Goal: Task Accomplishment & Management: Complete application form

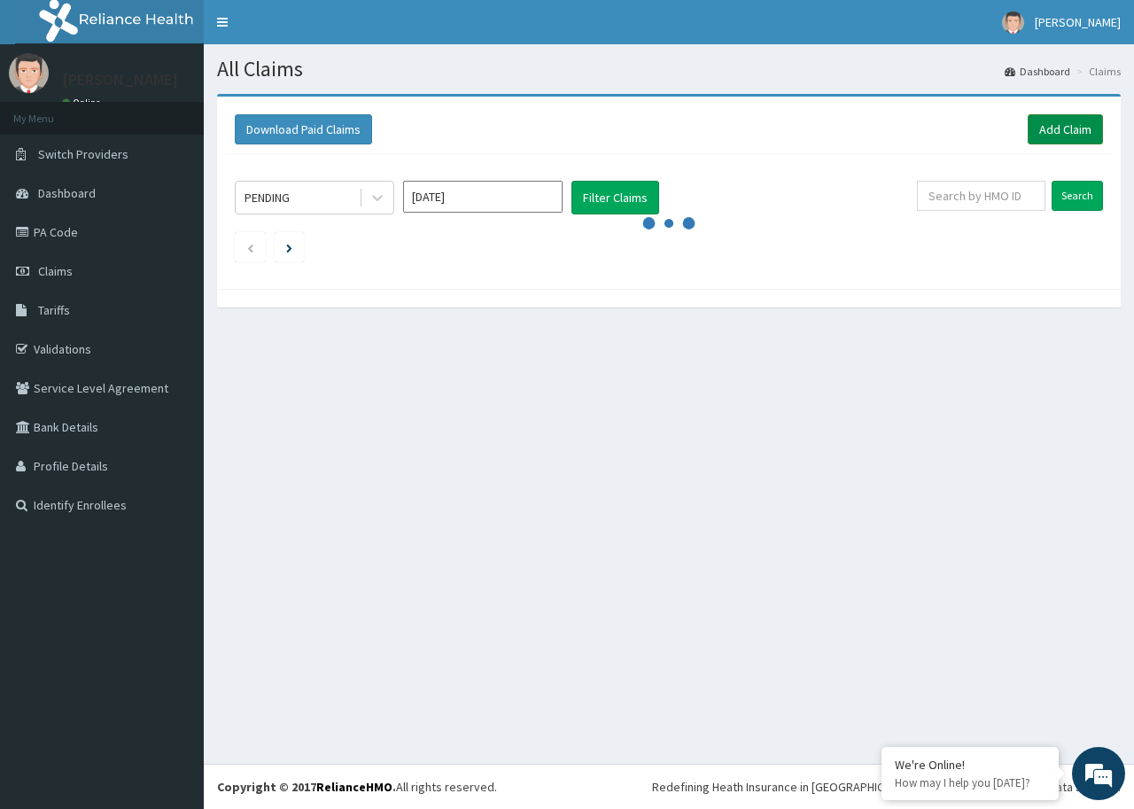
click at [1053, 124] on link "Add Claim" at bounding box center [1065, 129] width 75 height 30
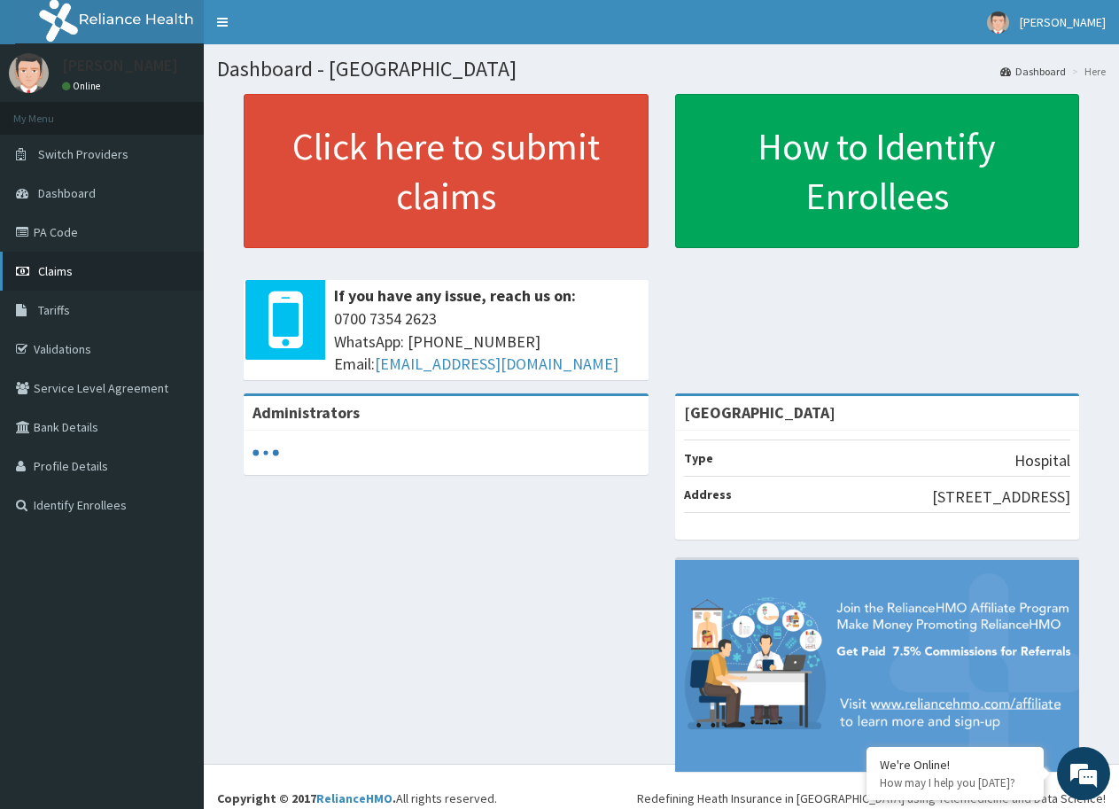
click at [43, 266] on span "Claims" at bounding box center [55, 271] width 35 height 16
click at [46, 276] on span "Claims" at bounding box center [55, 271] width 35 height 16
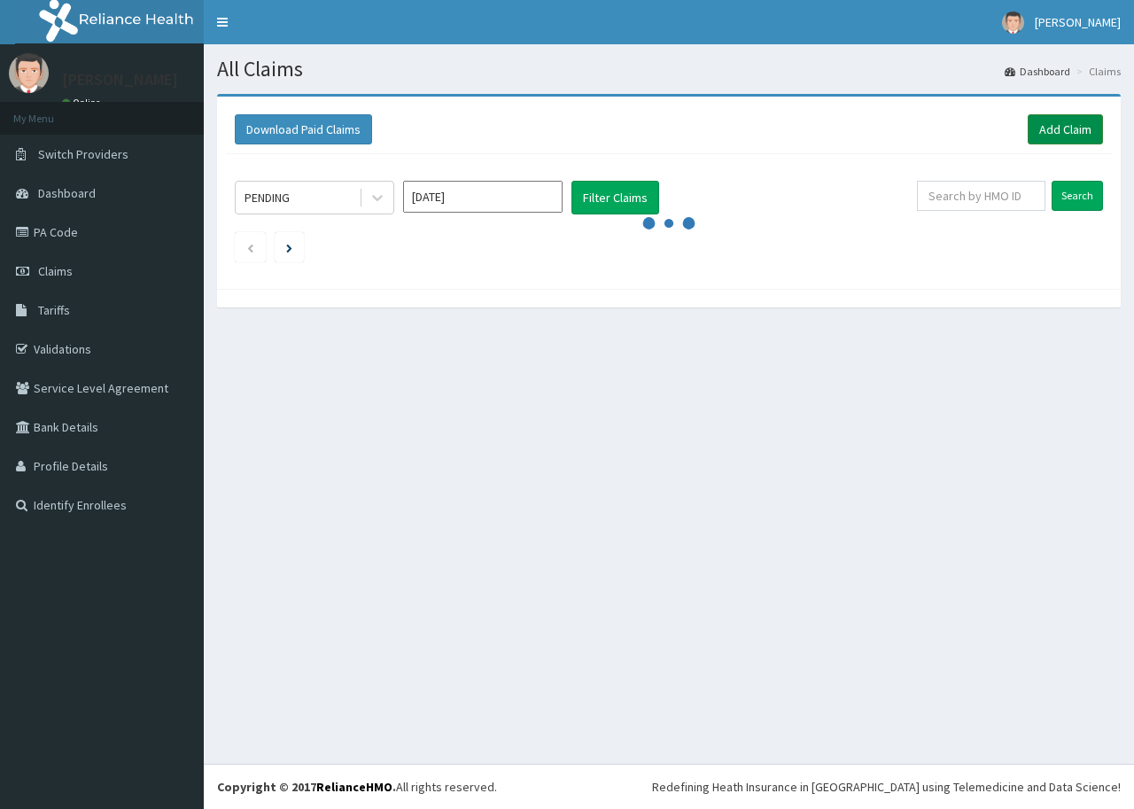
drag, startPoint x: 1050, startPoint y: 136, endPoint x: 1027, endPoint y: 141, distance: 23.5
click at [1047, 136] on link "Add Claim" at bounding box center [1065, 129] width 75 height 30
click at [1054, 122] on link "Add Claim" at bounding box center [1065, 129] width 75 height 30
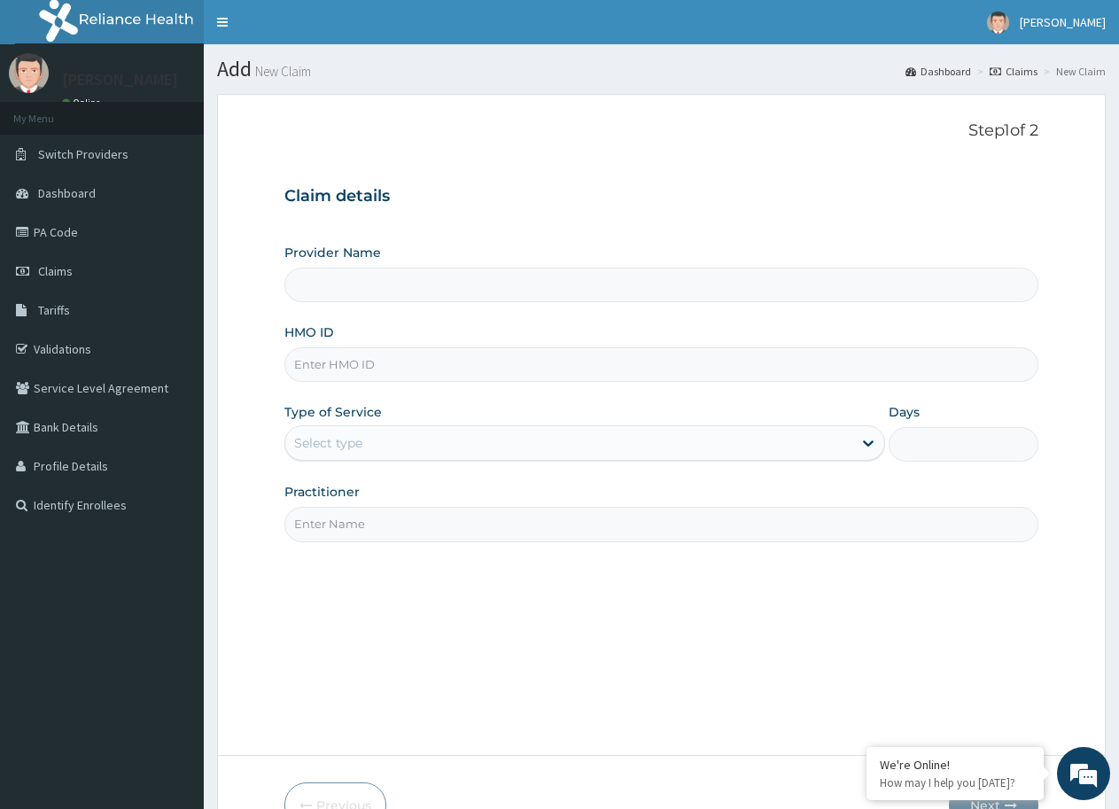
click at [796, 285] on input "Provider Name" at bounding box center [661, 285] width 754 height 35
click at [655, 355] on input "HMO ID" at bounding box center [661, 364] width 754 height 35
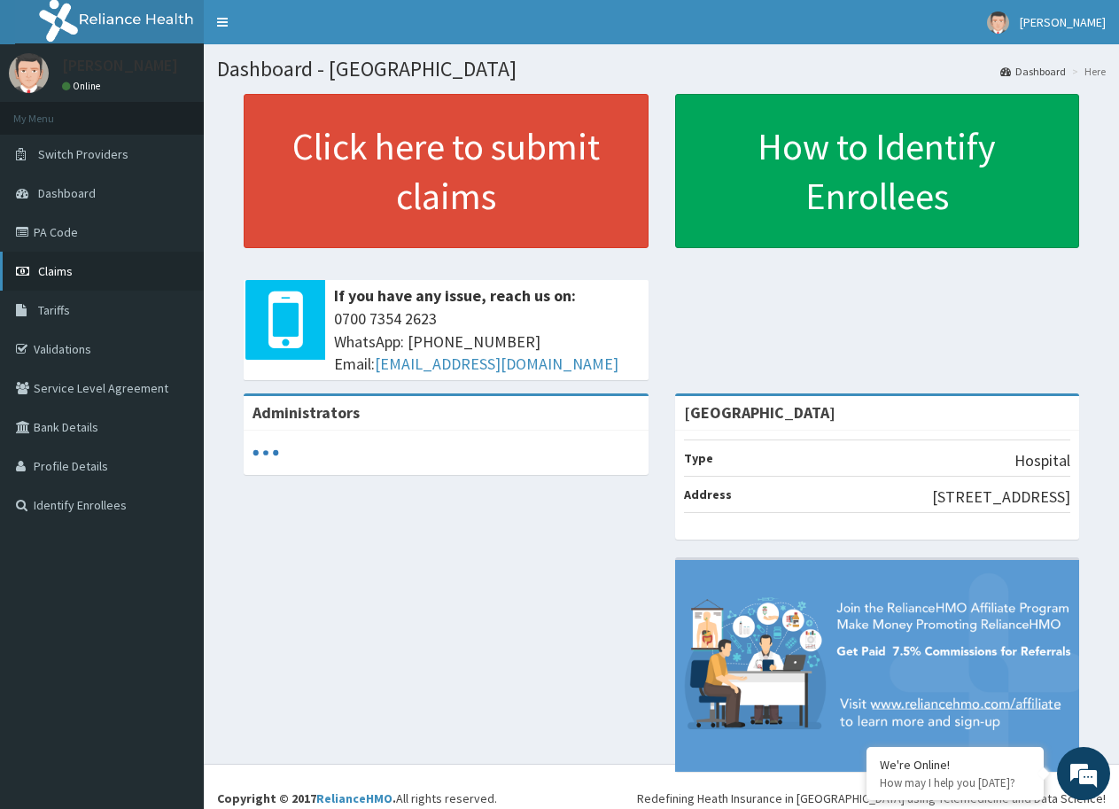
click at [66, 272] on span "Claims" at bounding box center [55, 271] width 35 height 16
click at [66, 274] on span "Claims" at bounding box center [55, 271] width 35 height 16
click at [45, 271] on span "Claims" at bounding box center [55, 271] width 35 height 16
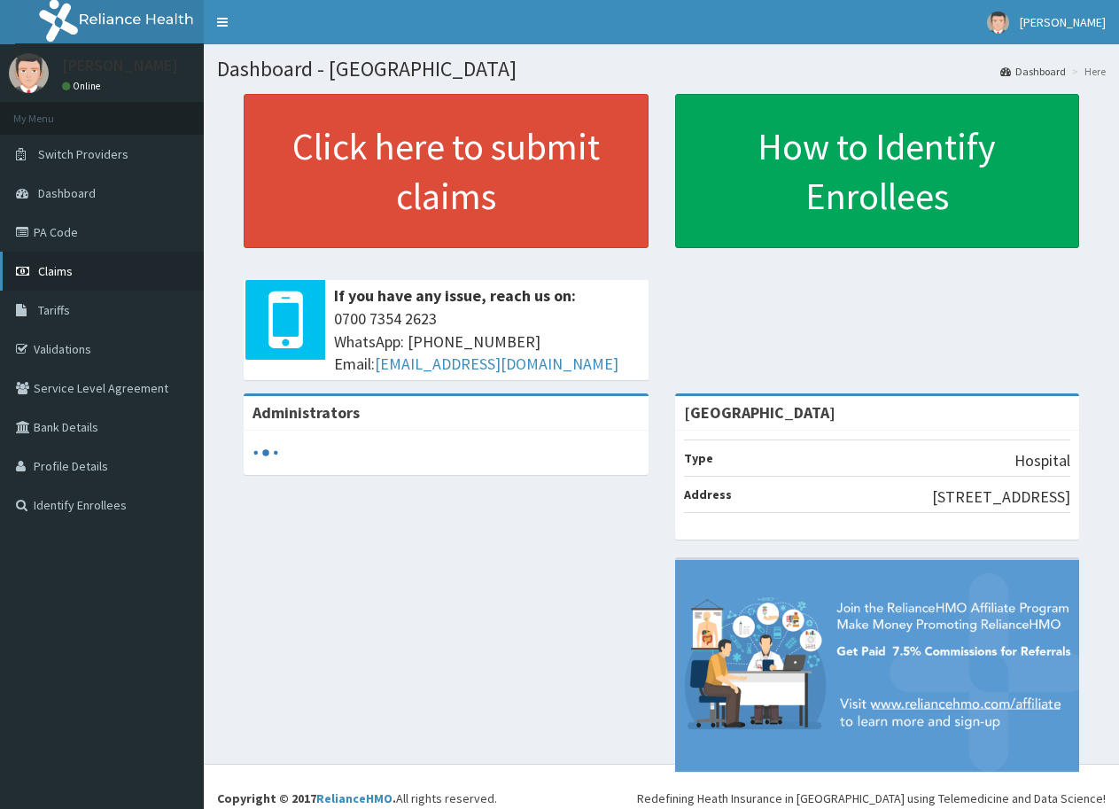
click at [49, 267] on span "Claims" at bounding box center [55, 271] width 35 height 16
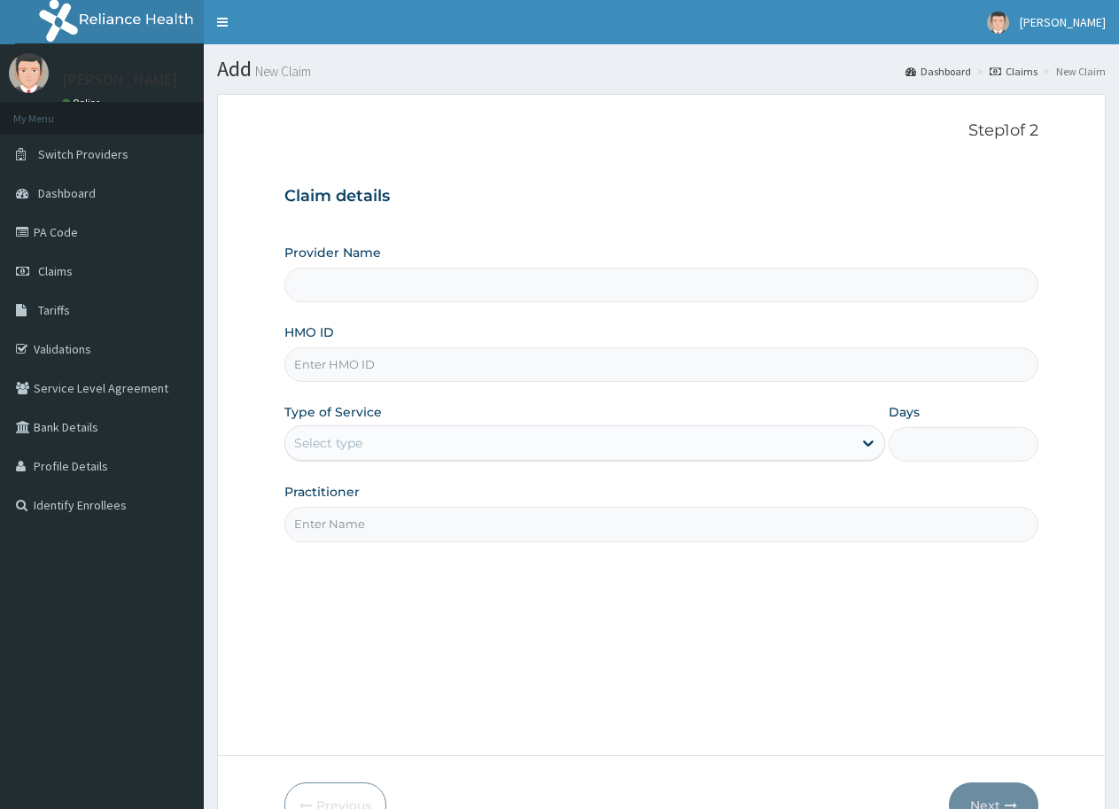
type input "[GEOGRAPHIC_DATA]"
click at [487, 368] on input "HMO ID" at bounding box center [661, 364] width 754 height 35
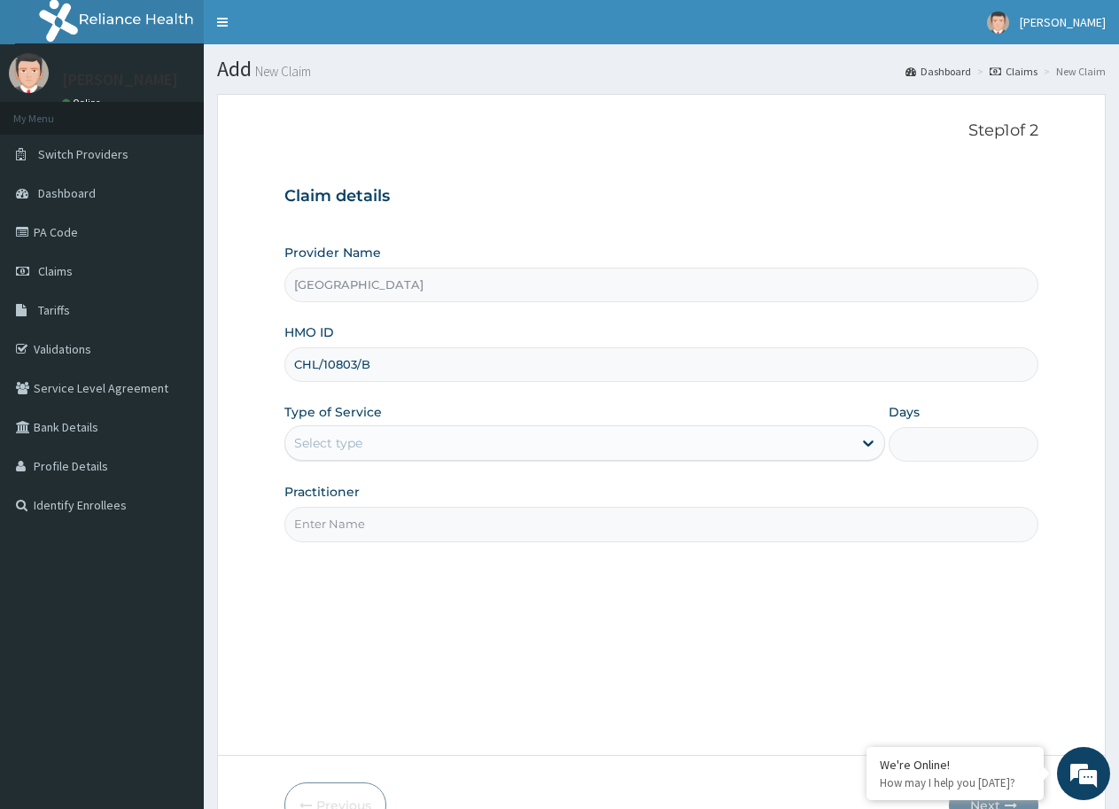
type input "CHL/10803/B"
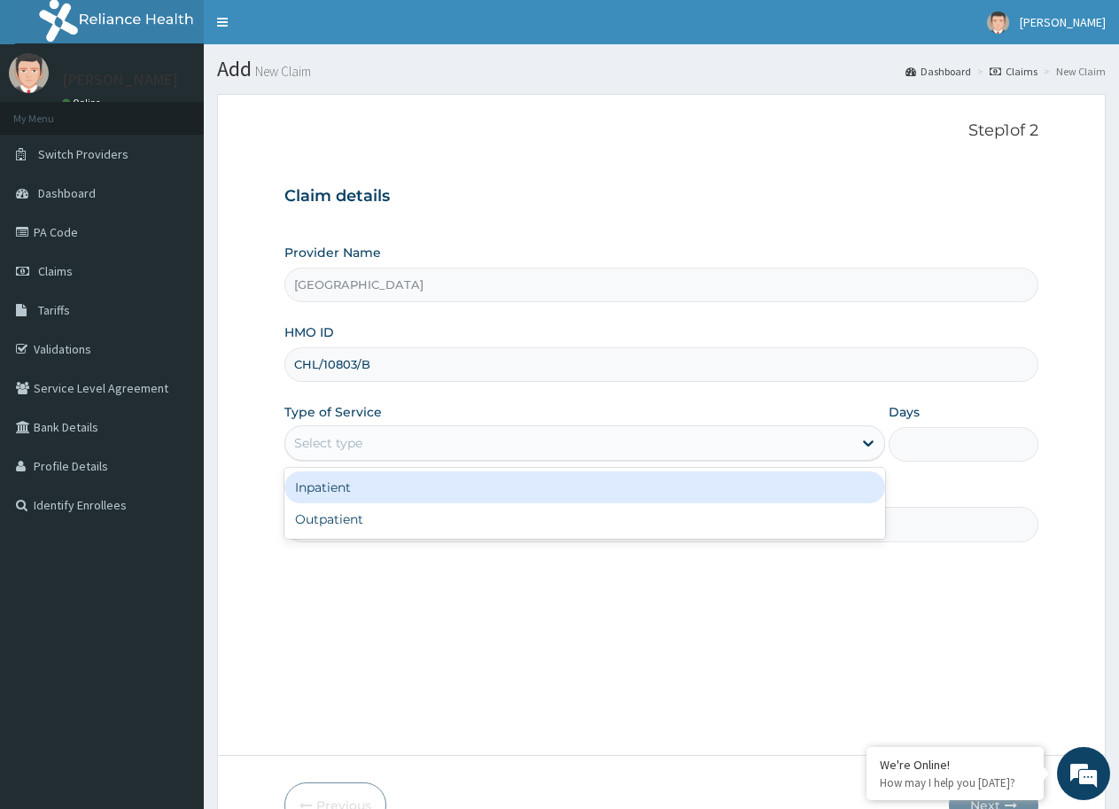
click at [408, 438] on div "Select type" at bounding box center [568, 443] width 566 height 28
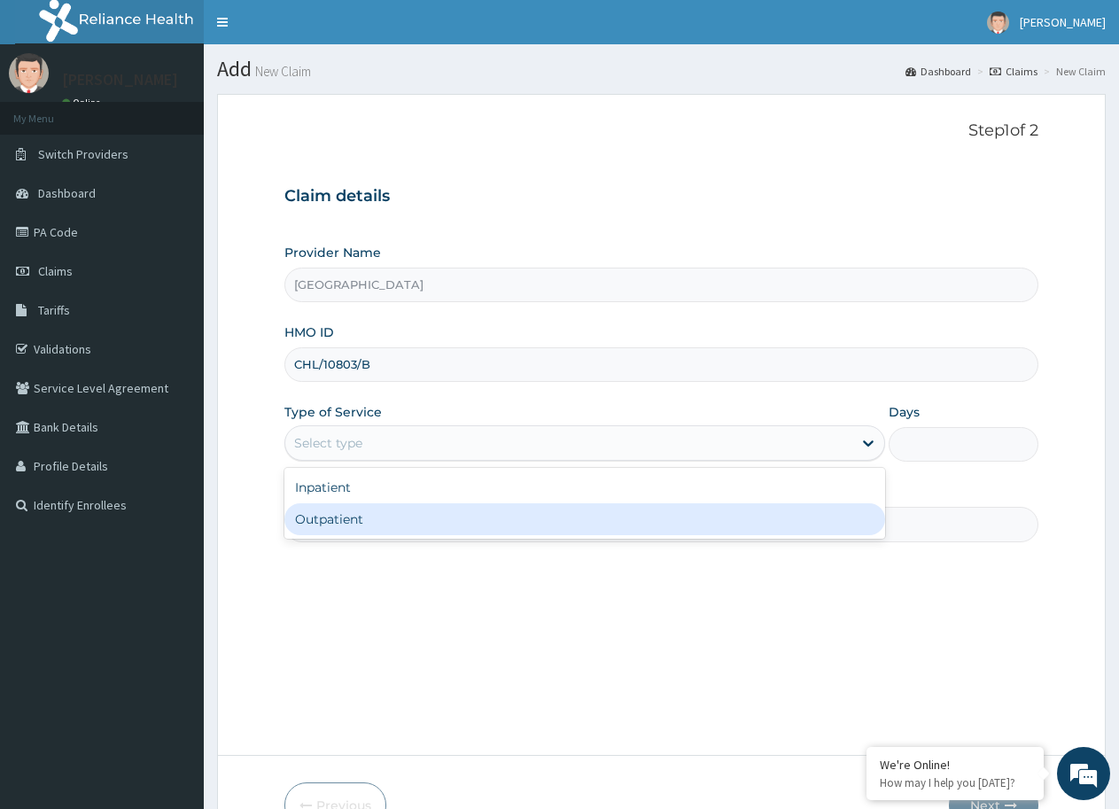
click at [353, 512] on div "Outpatient" at bounding box center [584, 519] width 600 height 32
type input "1"
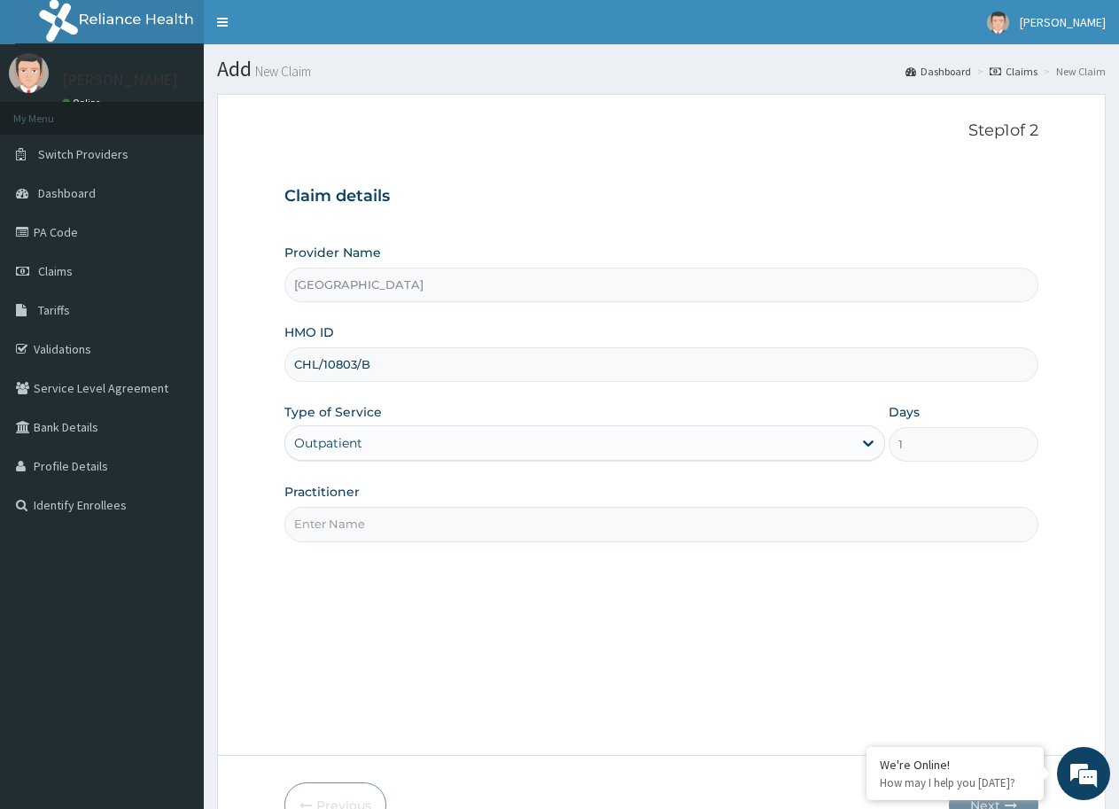
click at [378, 512] on input "Practitioner" at bounding box center [661, 524] width 754 height 35
